Goal: Information Seeking & Learning: Learn about a topic

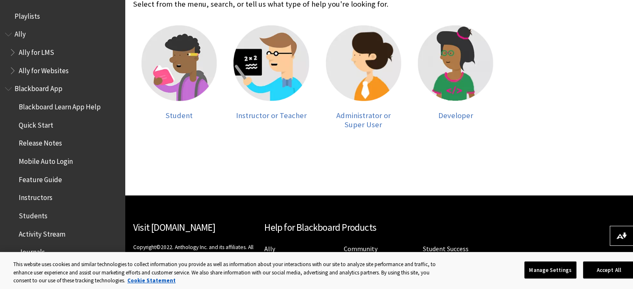
scroll to position [253, 0]
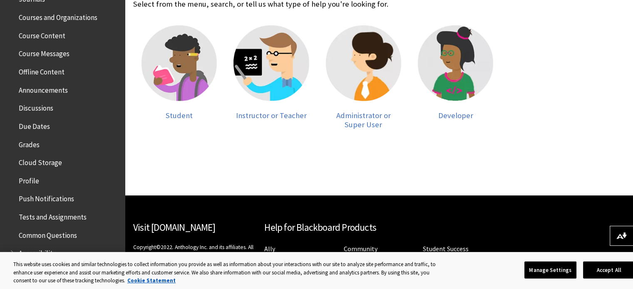
click at [63, 216] on span "Tests and Assignments" at bounding box center [53, 215] width 68 height 11
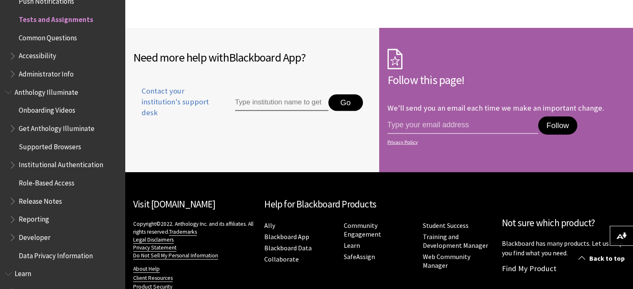
scroll to position [2082, 0]
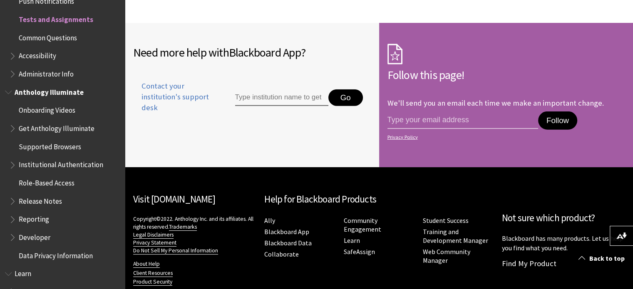
click at [44, 201] on span "Release Notes" at bounding box center [40, 199] width 43 height 11
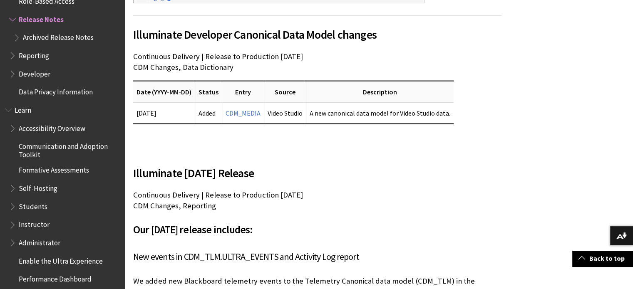
scroll to position [1899, 0]
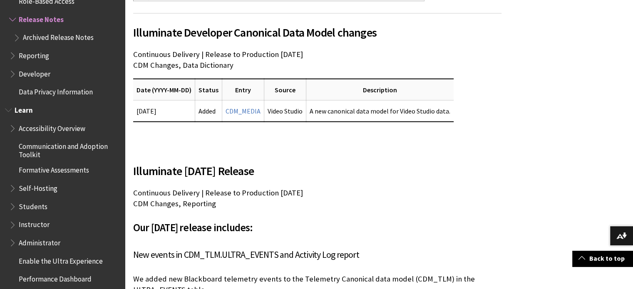
click at [28, 223] on span "Instructor" at bounding box center [34, 223] width 31 height 11
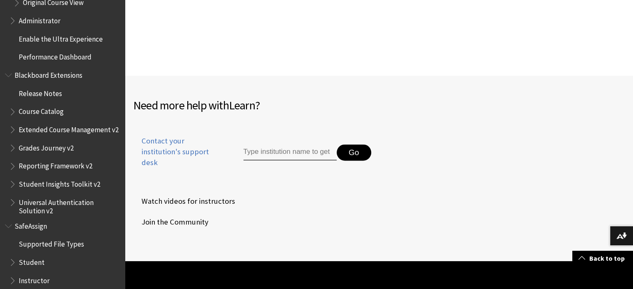
scroll to position [1074, 0]
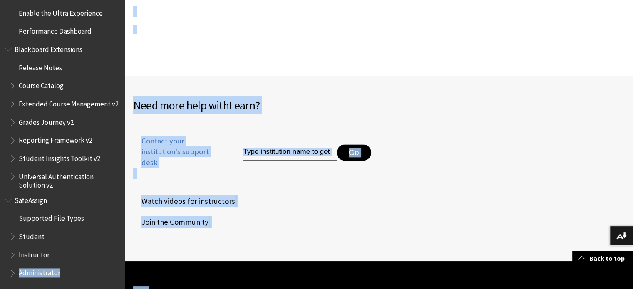
drag, startPoint x: 125, startPoint y: 268, endPoint x: 41, endPoint y: 275, distance: 84.4
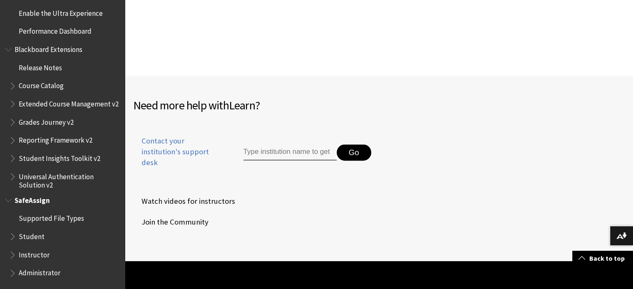
click at [32, 242] on span "Student" at bounding box center [64, 237] width 111 height 14
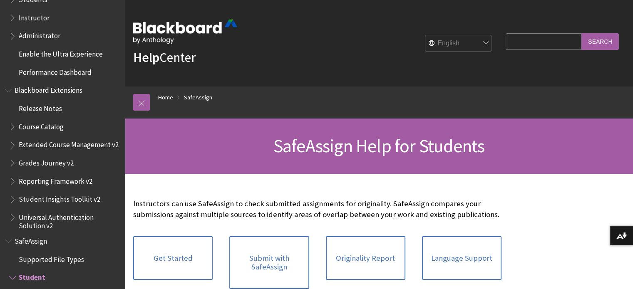
scroll to position [816, 0]
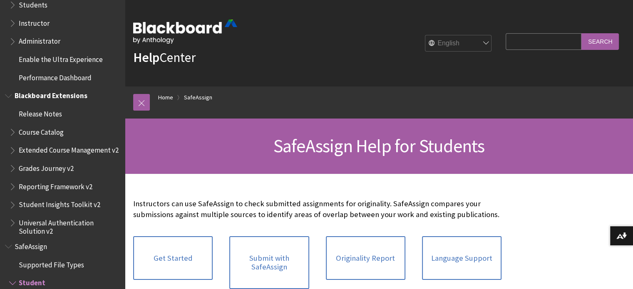
click at [47, 114] on span "Release Notes" at bounding box center [40, 112] width 43 height 11
